Goal: Contribute content

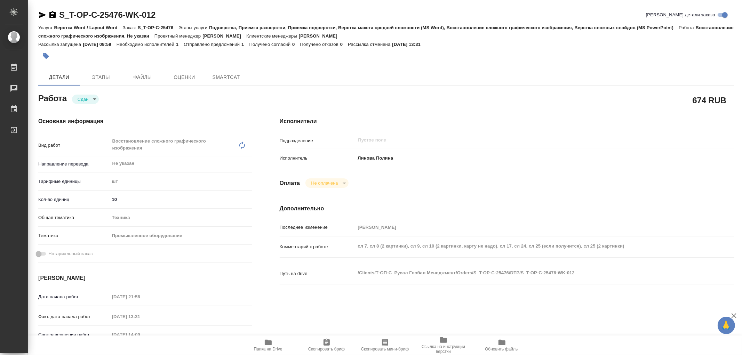
type textarea "x"
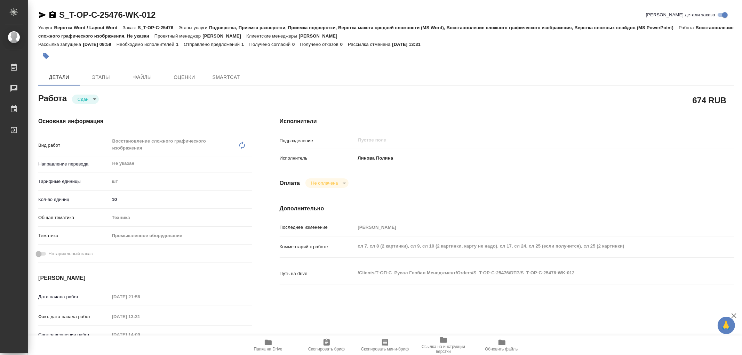
type textarea "x"
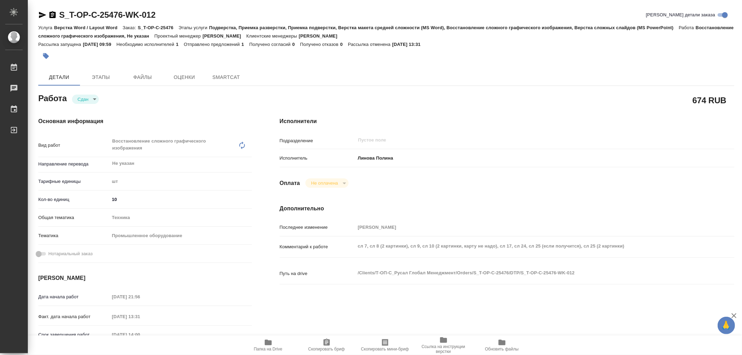
type textarea "x"
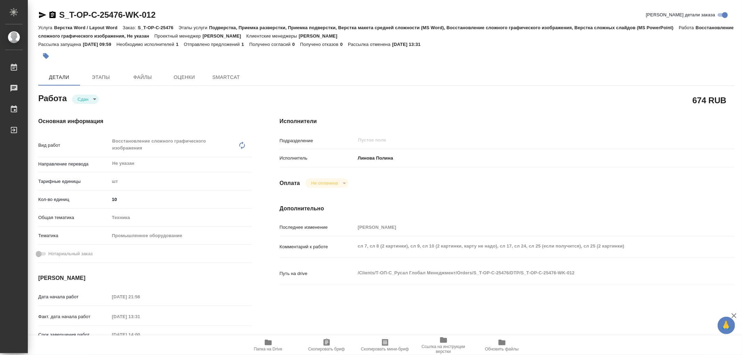
type textarea "x"
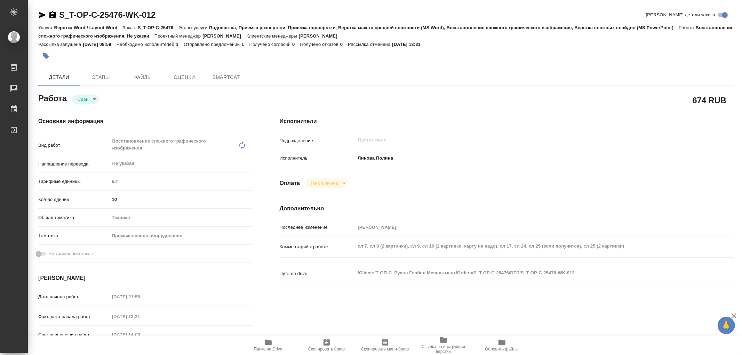
type textarea "x"
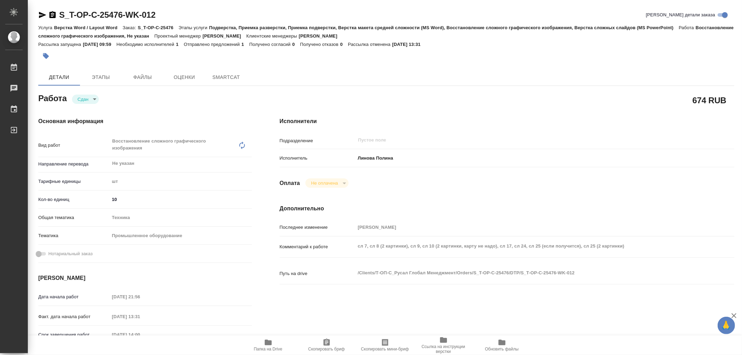
type textarea "x"
